Goal: Task Accomplishment & Management: Manage account settings

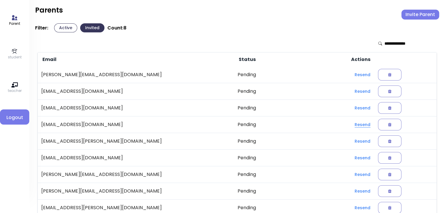
click at [350, 125] on button "Resend" at bounding box center [362, 125] width 25 height 11
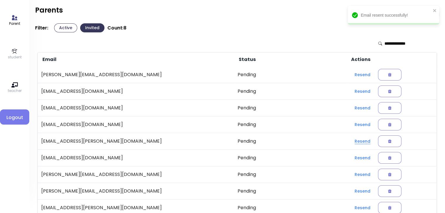
click at [350, 141] on button "Resend" at bounding box center [362, 141] width 25 height 11
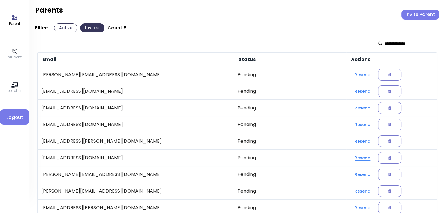
click at [350, 156] on button "Resend" at bounding box center [362, 158] width 25 height 11
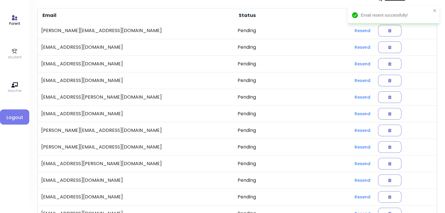
scroll to position [49, 0]
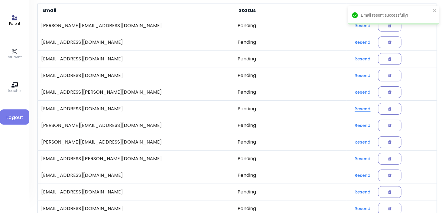
click at [350, 108] on button "Resend" at bounding box center [362, 109] width 25 height 11
click at [350, 144] on button "Resend" at bounding box center [362, 142] width 25 height 11
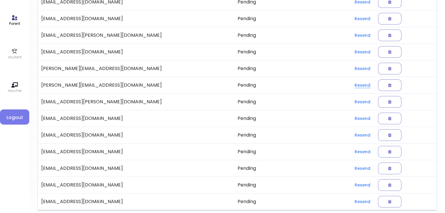
scroll to position [108, 0]
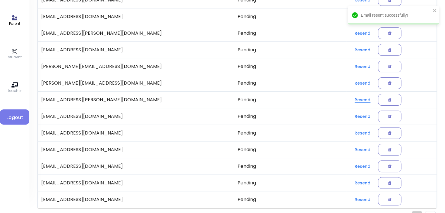
click at [350, 98] on button "Resend" at bounding box center [362, 100] width 25 height 11
click at [350, 116] on button "Resend" at bounding box center [362, 116] width 25 height 11
click at [350, 133] on button "Resend" at bounding box center [362, 133] width 25 height 11
click at [350, 148] on button "Resend" at bounding box center [362, 150] width 25 height 11
click at [350, 165] on button "Resend" at bounding box center [362, 166] width 25 height 11
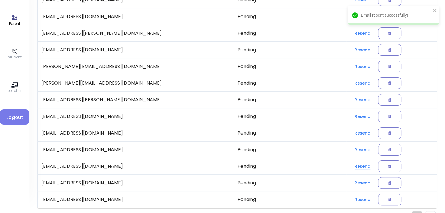
scroll to position [122, 0]
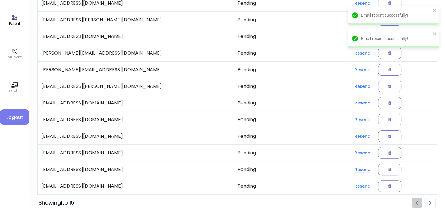
click at [350, 169] on button "Resend" at bounding box center [362, 170] width 25 height 11
click at [350, 185] on button "Resend" at bounding box center [362, 186] width 25 height 11
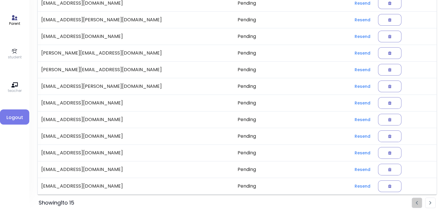
click at [435, 201] on li "Pagination" at bounding box center [430, 203] width 11 height 11
